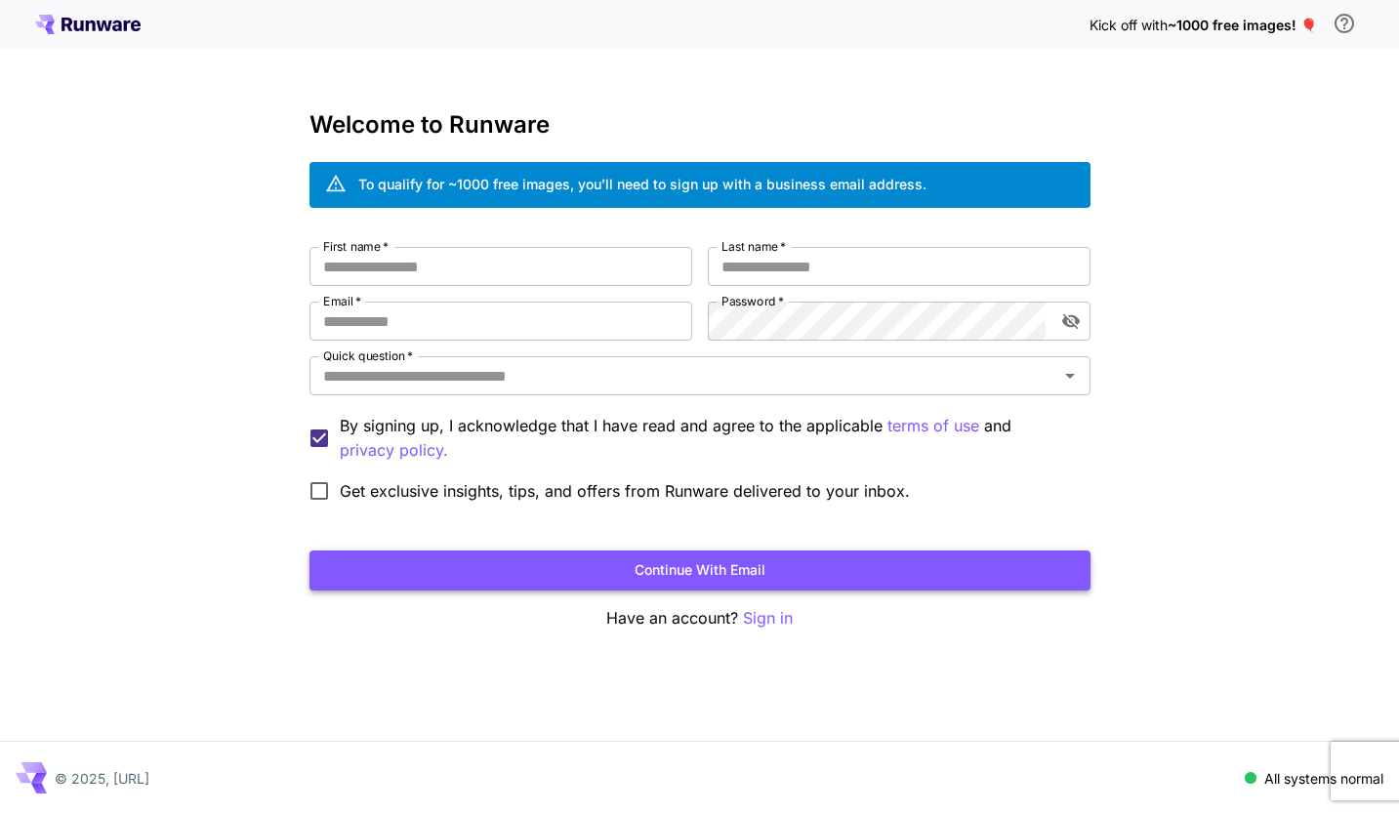
click at [691, 566] on button "Continue with email" at bounding box center [700, 571] width 781 height 40
click at [414, 245] on div "Welcome to Runware To qualify for ~1000 free images, you’ll need to sign up wit…" at bounding box center [700, 370] width 781 height 519
click at [407, 270] on input "First name   *" at bounding box center [501, 266] width 383 height 39
type input "****"
click at [907, 268] on input "Last name   *" at bounding box center [899, 266] width 383 height 39
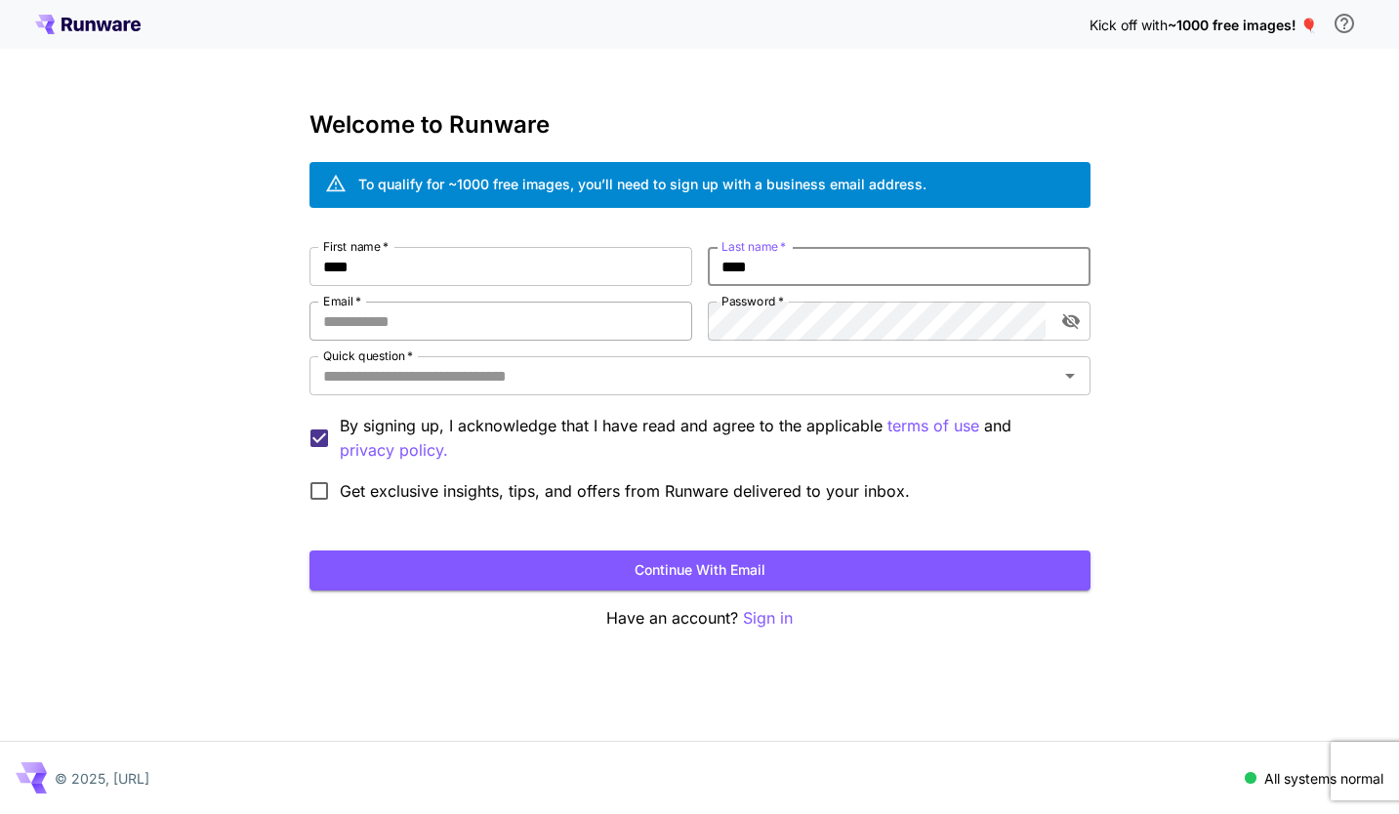
type input "****"
click at [557, 325] on input "Email   *" at bounding box center [501, 321] width 383 height 39
type input "**********"
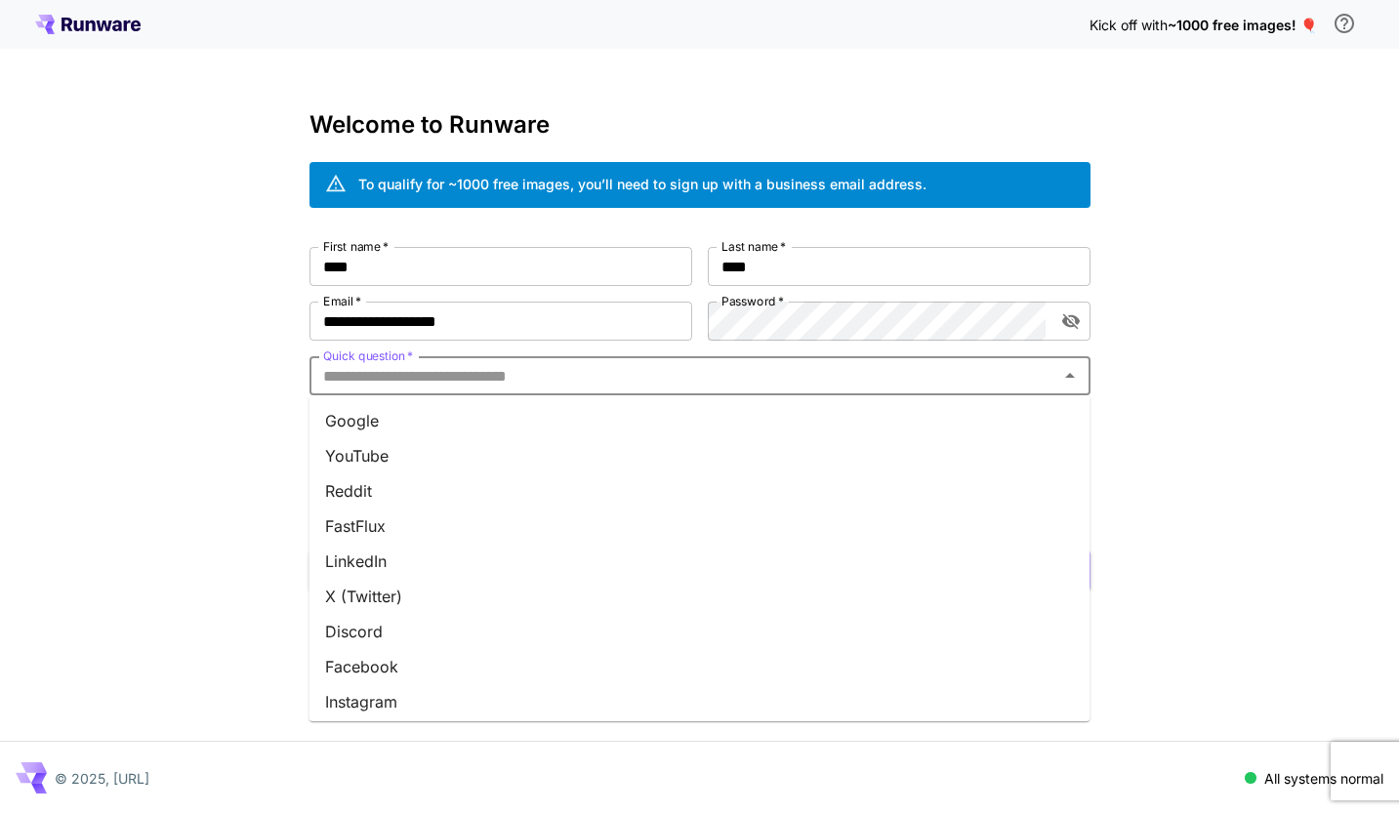
click at [619, 380] on input "Quick question   *" at bounding box center [683, 375] width 737 height 27
click at [534, 428] on li "Google" at bounding box center [700, 420] width 781 height 35
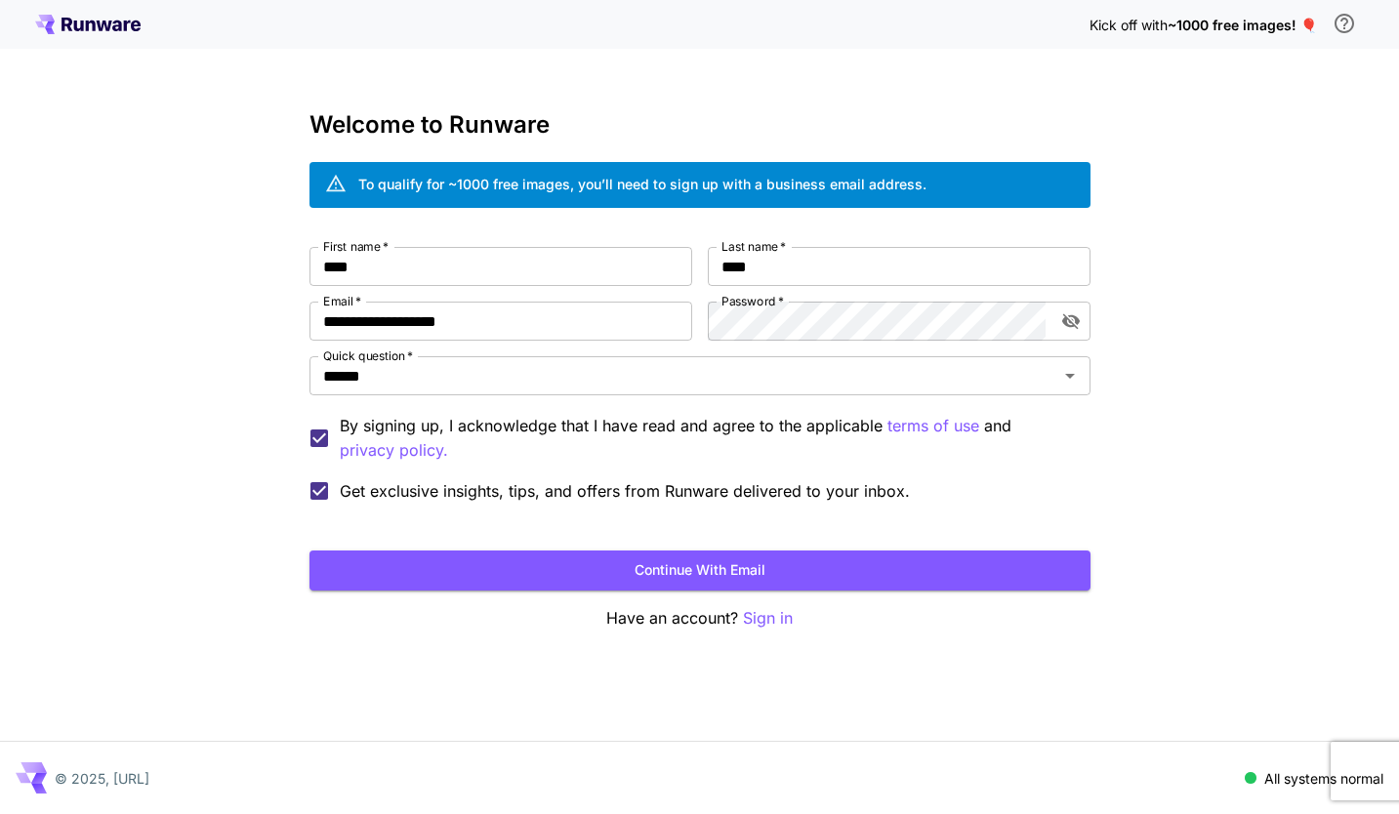
click at [694, 591] on div "**********" at bounding box center [700, 370] width 781 height 519
click at [688, 572] on button "Continue with email" at bounding box center [700, 571] width 781 height 40
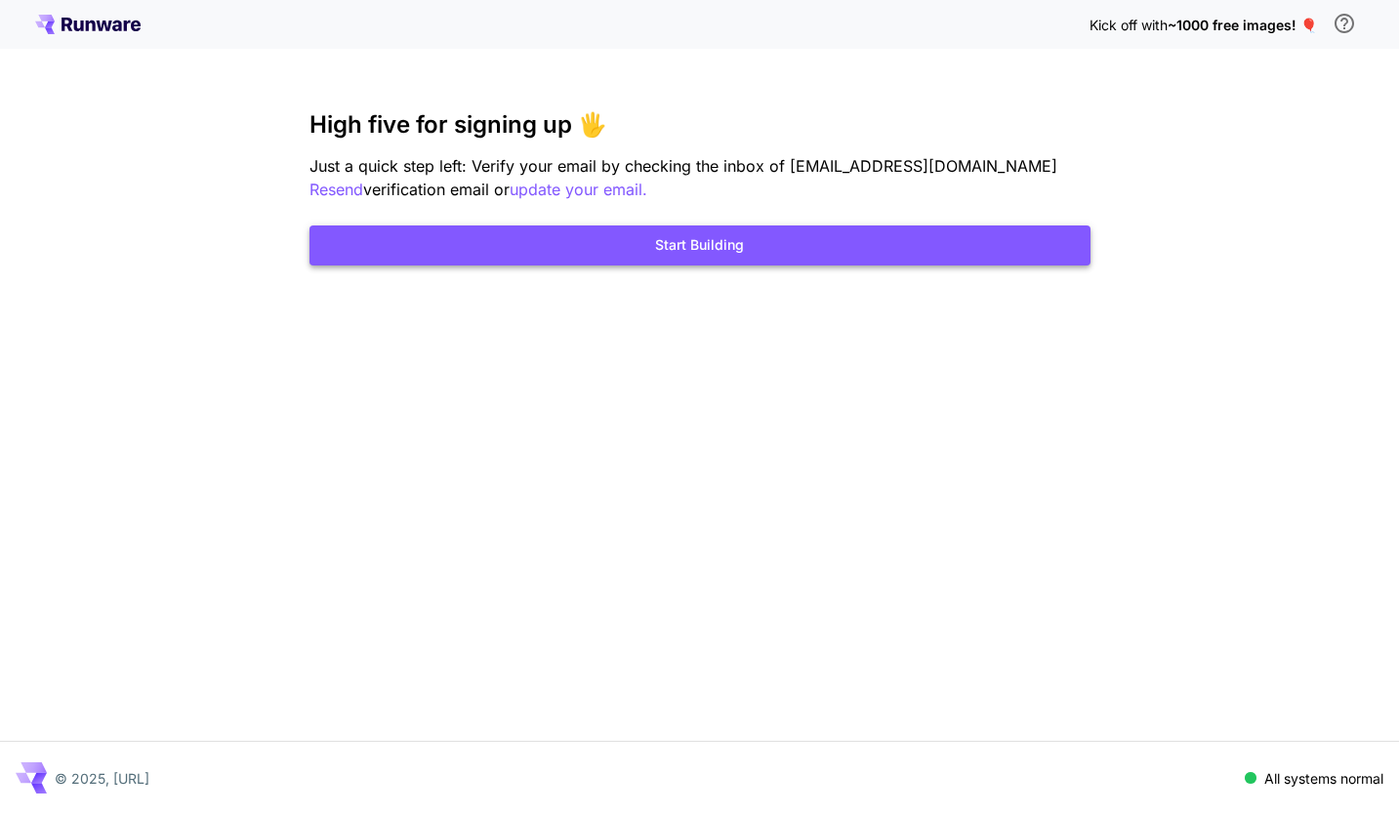
click at [699, 248] on button "Start Building" at bounding box center [700, 246] width 781 height 40
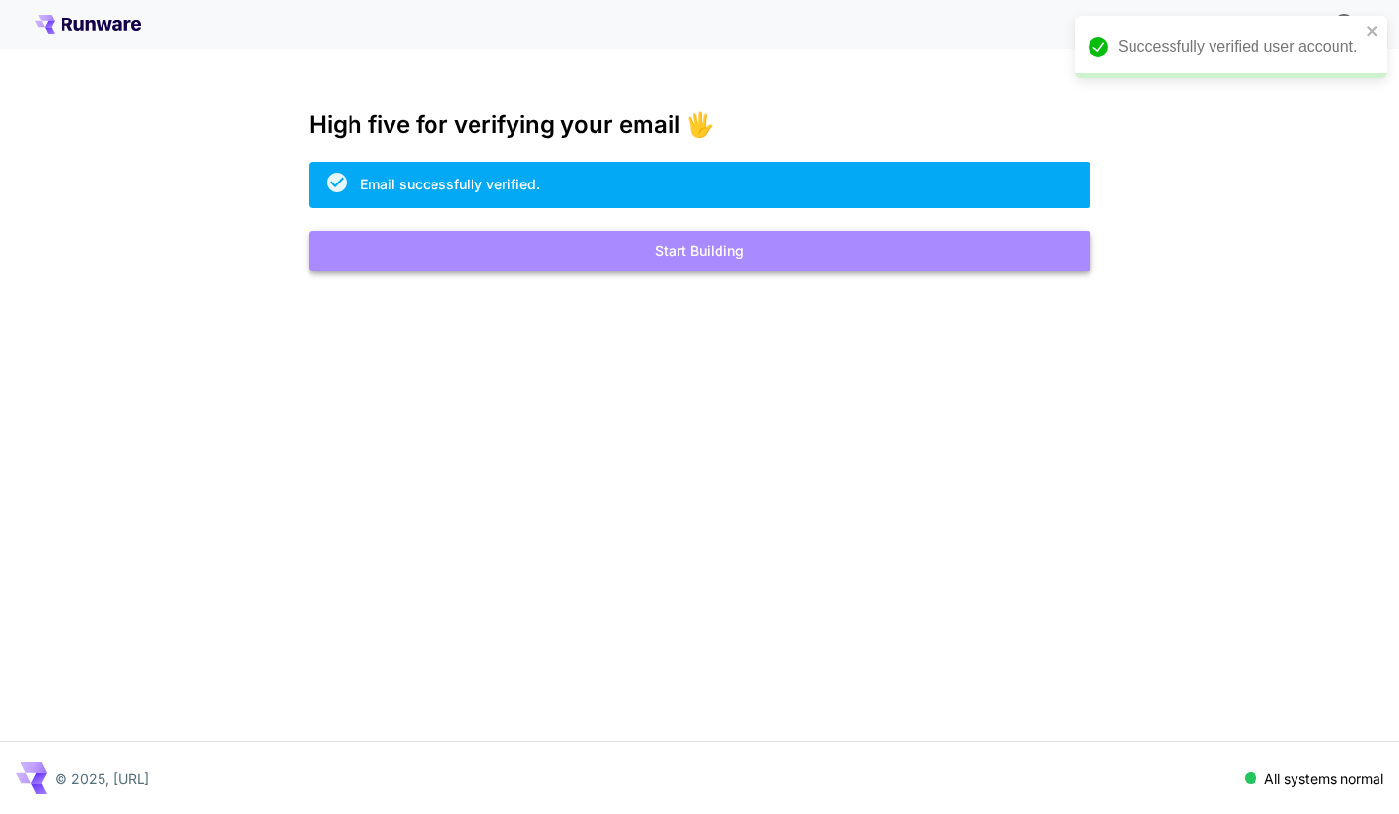
click at [683, 261] on button "Start Building" at bounding box center [700, 251] width 781 height 40
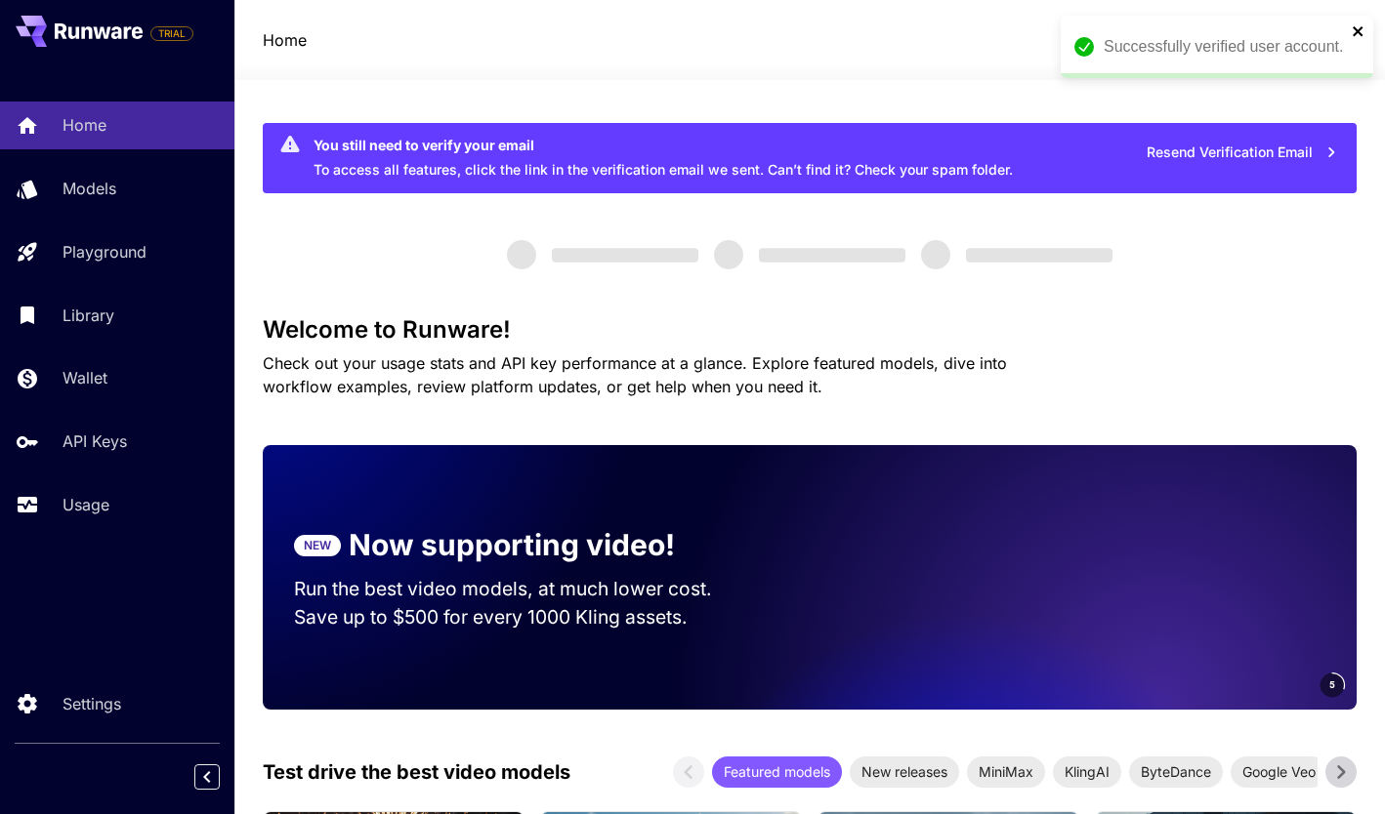
click at [1354, 31] on icon "close" at bounding box center [1358, 31] width 14 height 16
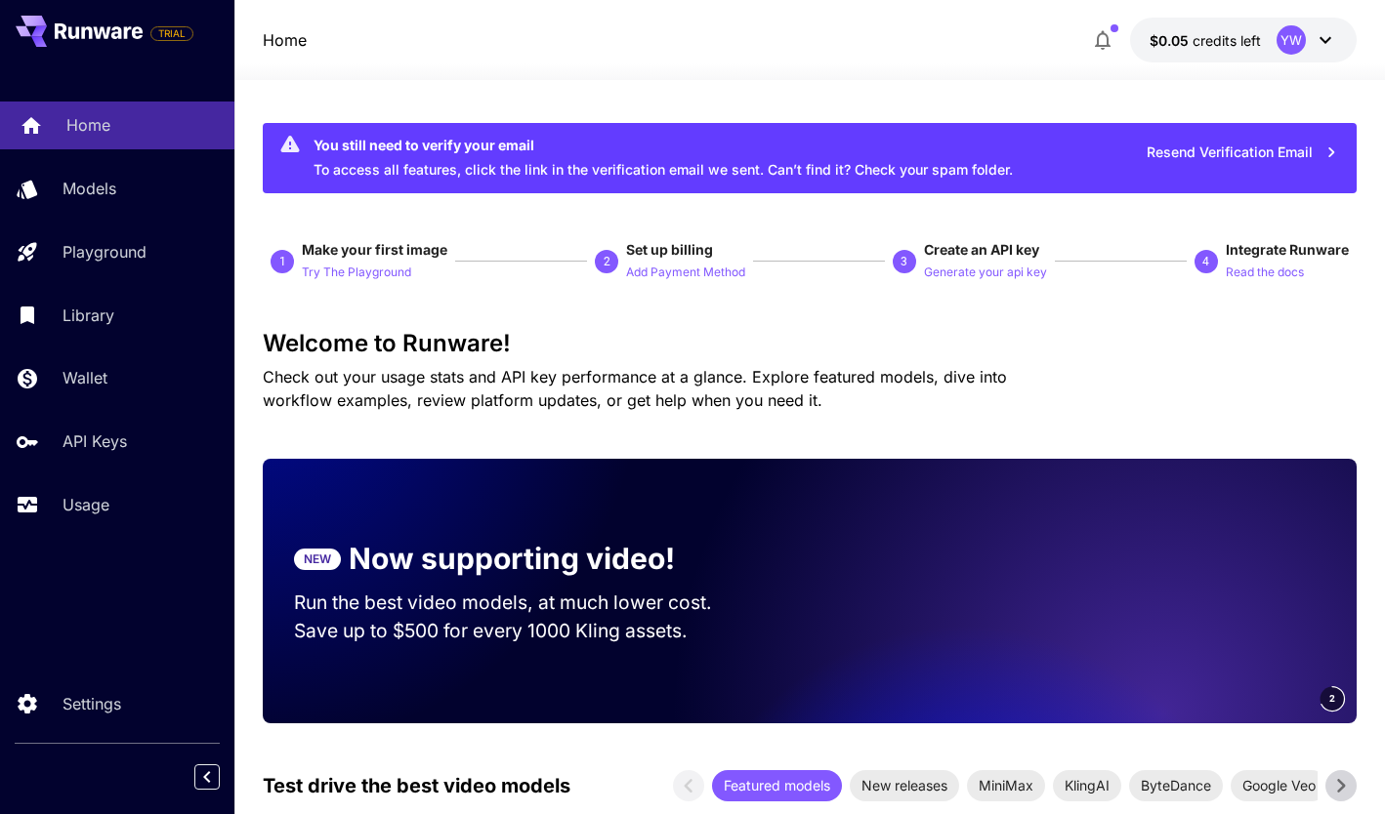
click at [148, 133] on div "Home" at bounding box center [142, 124] width 152 height 23
click at [1337, 43] on button "$0.05 credits left YW" at bounding box center [1243, 40] width 227 height 45
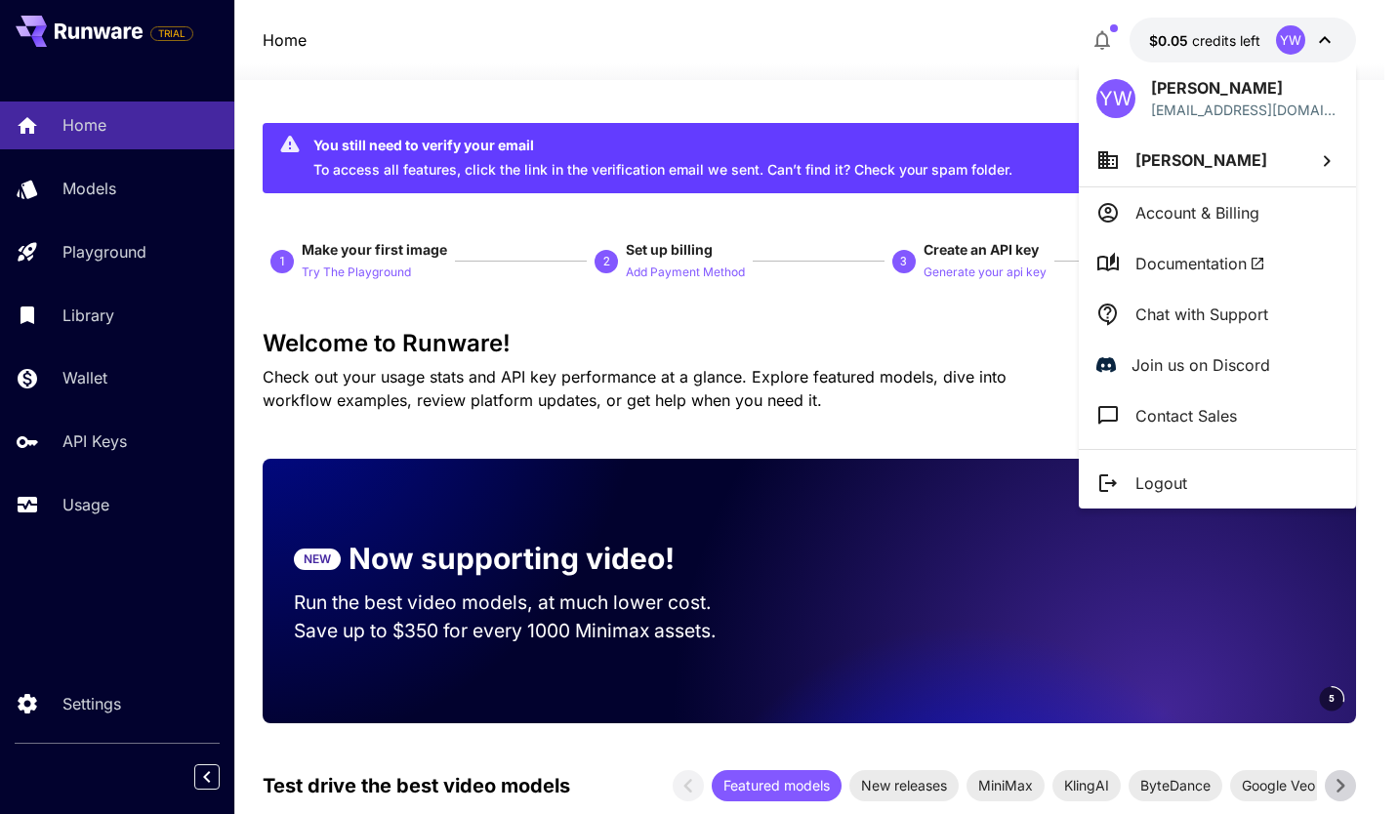
click at [559, 52] on div at bounding box center [699, 407] width 1399 height 814
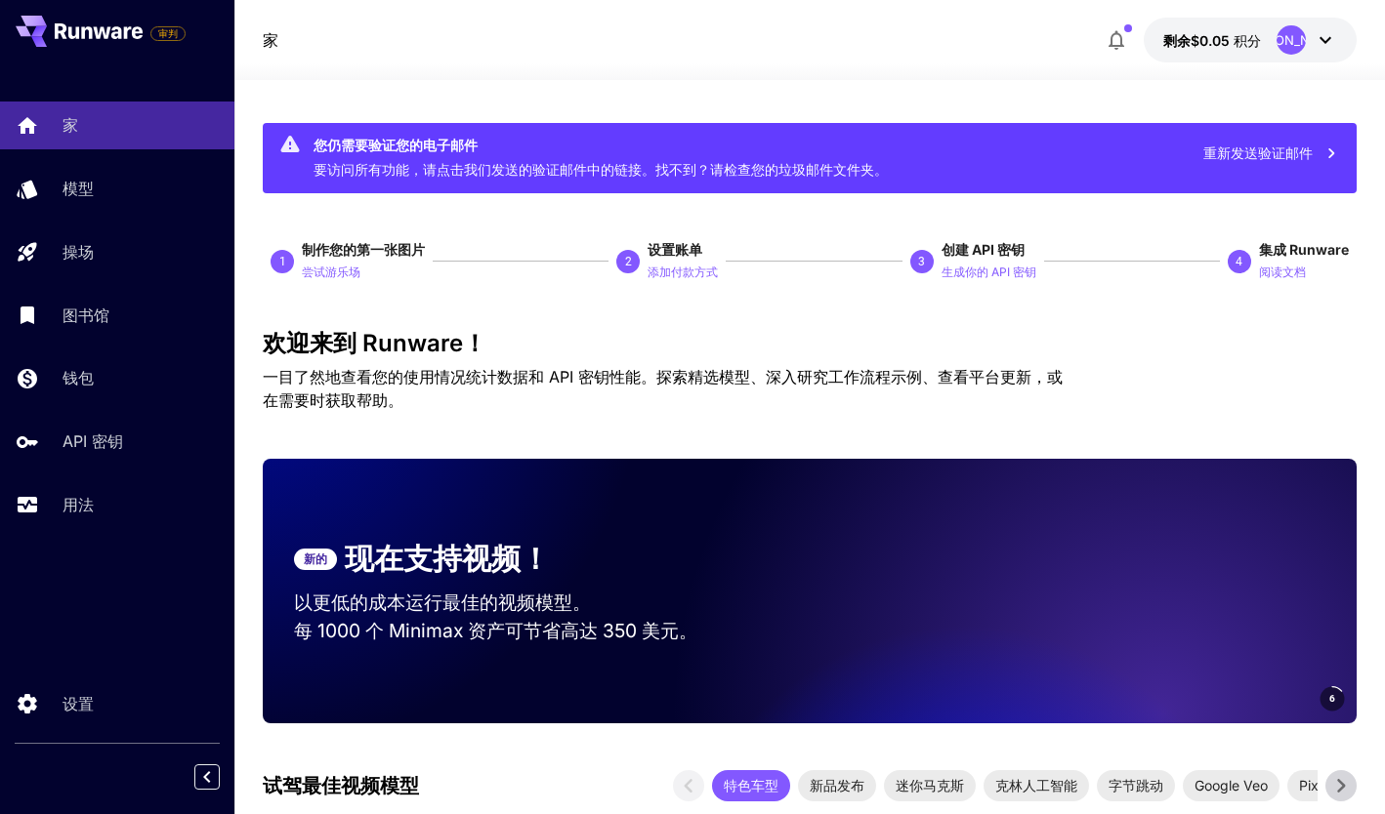
click at [758, 68] on div at bounding box center [809, 68] width 1150 height 23
click at [1312, 157] on button "重新发送验证邮件" at bounding box center [1270, 153] width 156 height 40
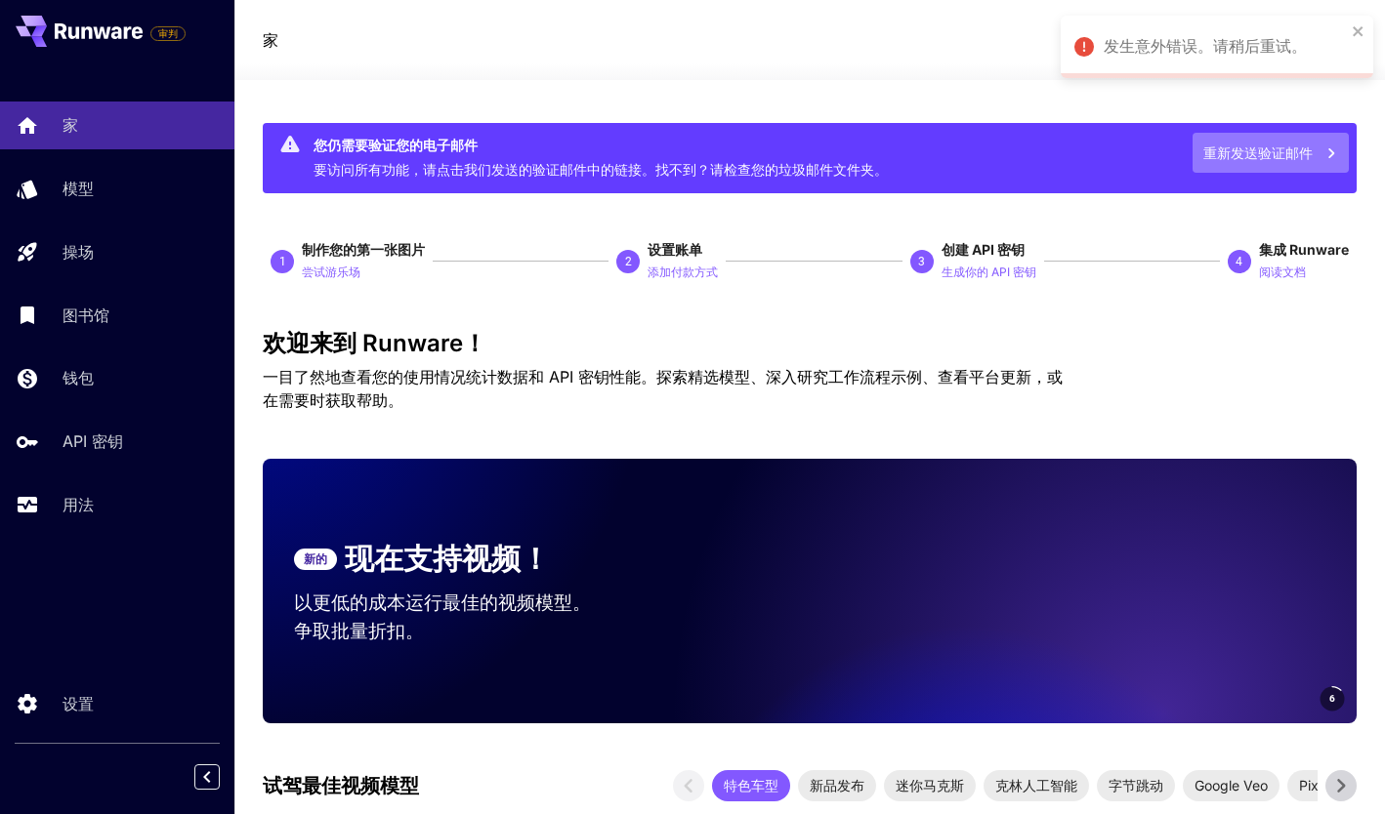
click at [1282, 147] on font "重新发送验证邮件" at bounding box center [1257, 153] width 109 height 17
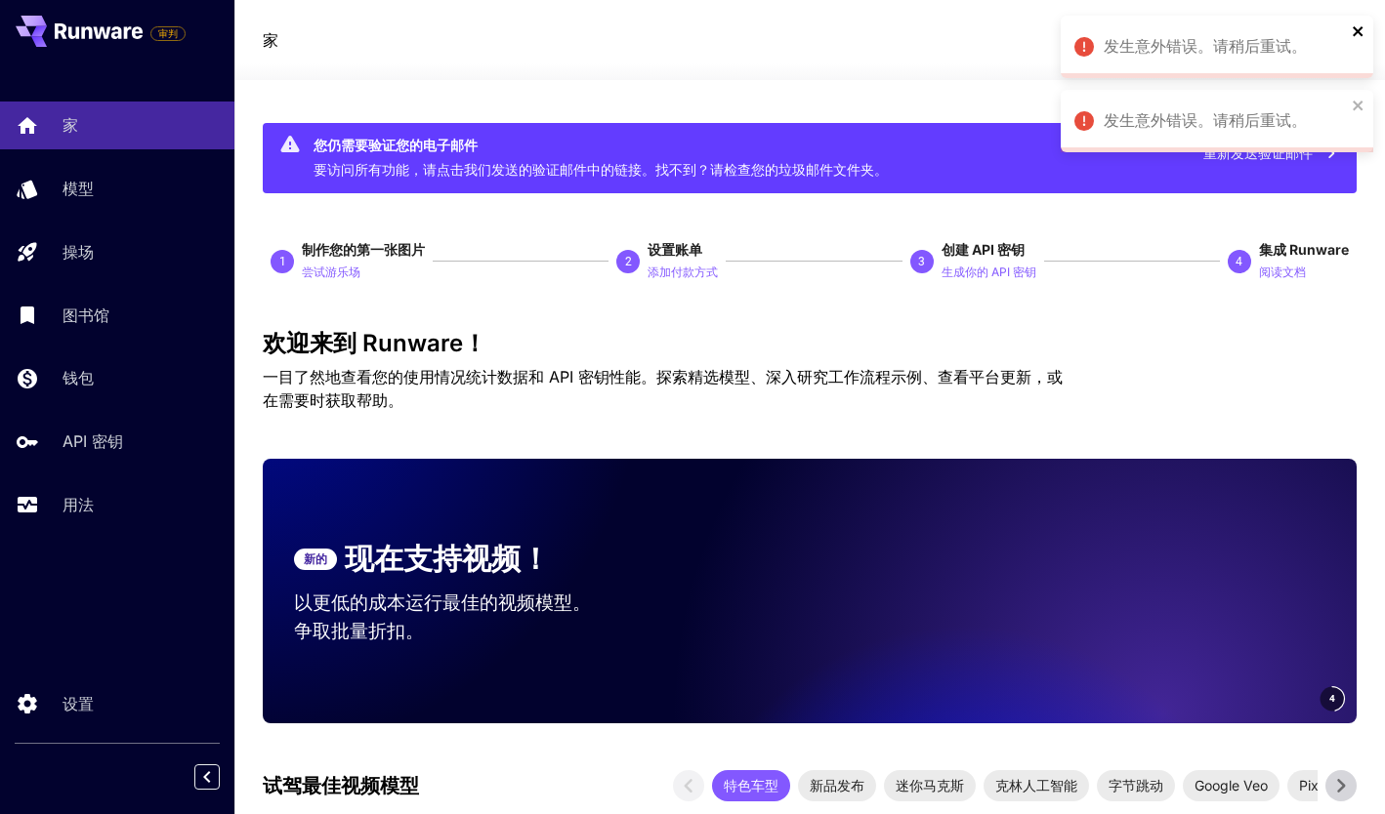
click at [1357, 38] on icon "关闭" at bounding box center [1358, 31] width 14 height 16
click at [1357, 107] on icon "关闭" at bounding box center [1358, 106] width 14 height 16
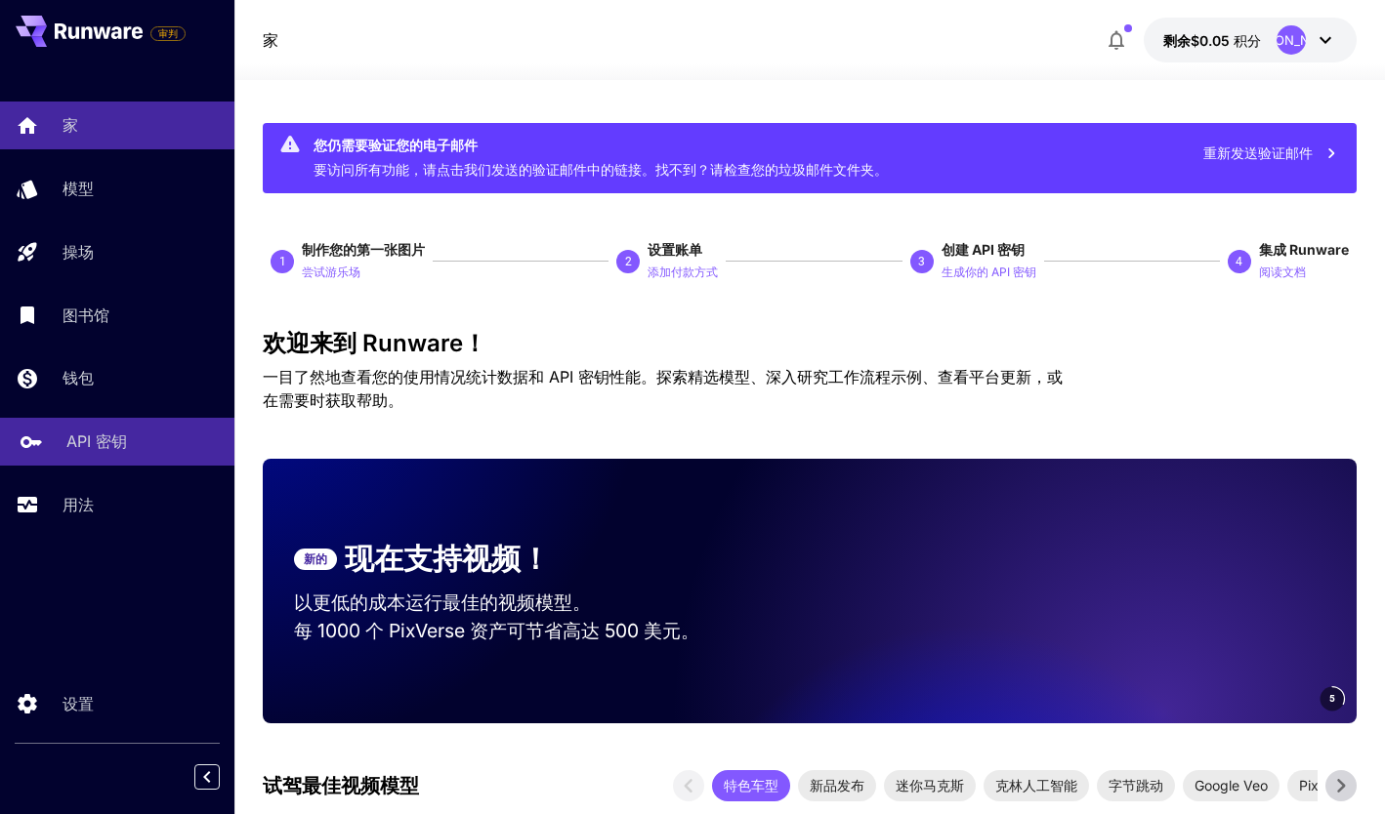
click at [143, 424] on link "API 密钥" at bounding box center [117, 442] width 234 height 48
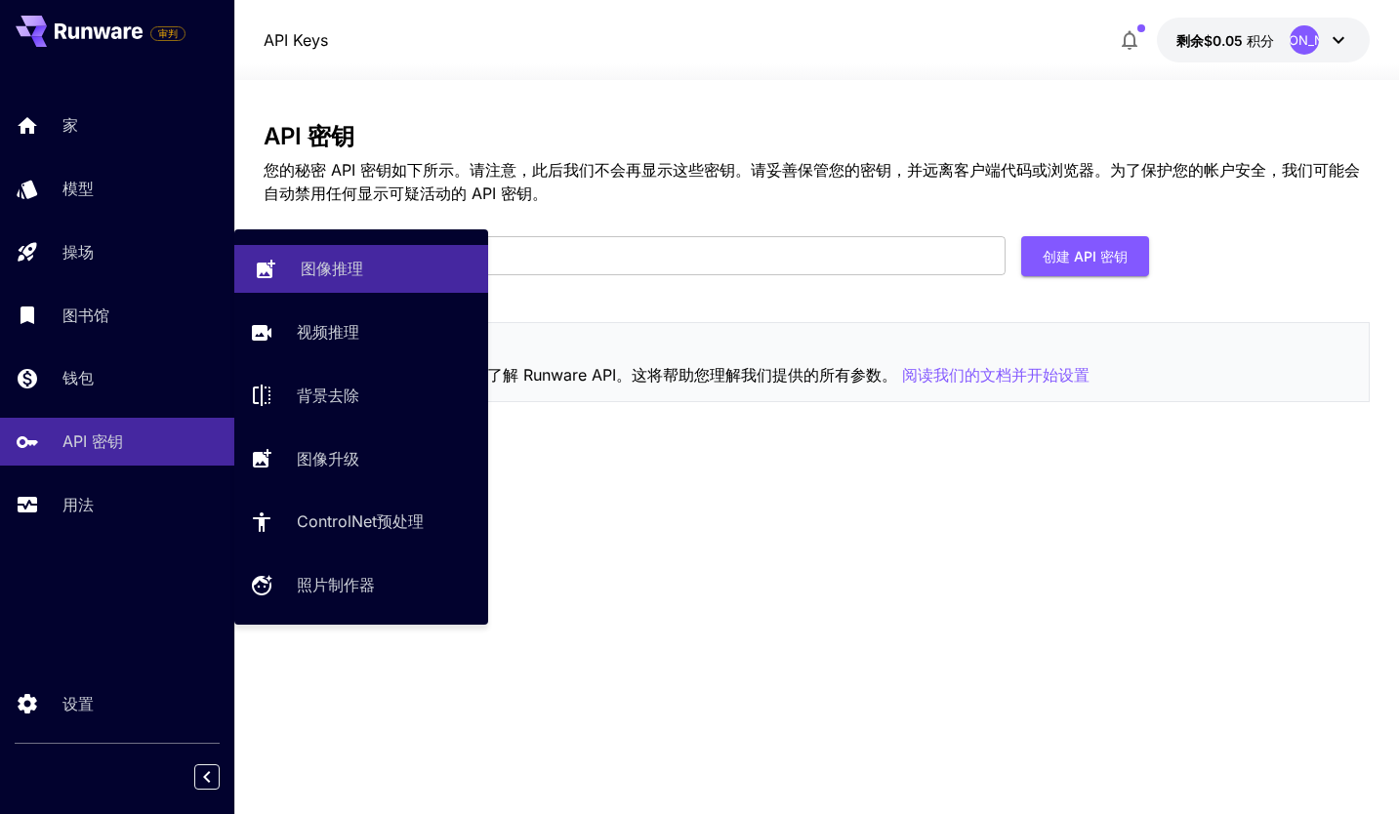
click at [414, 269] on div "图像推理" at bounding box center [387, 268] width 172 height 23
